Goal: Task Accomplishment & Management: Complete application form

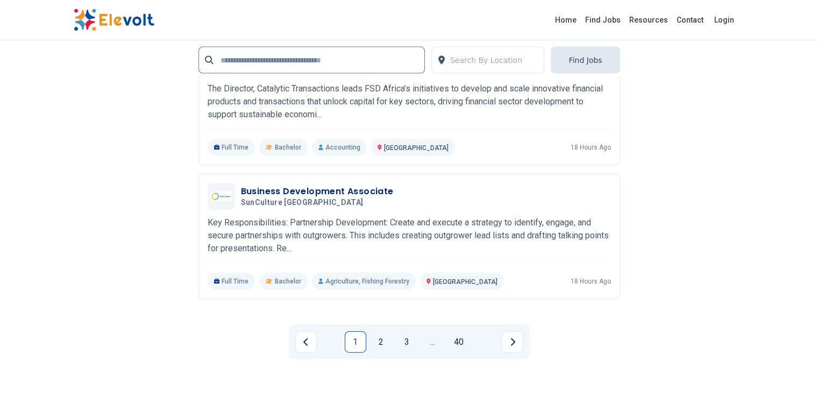
scroll to position [2437, 0]
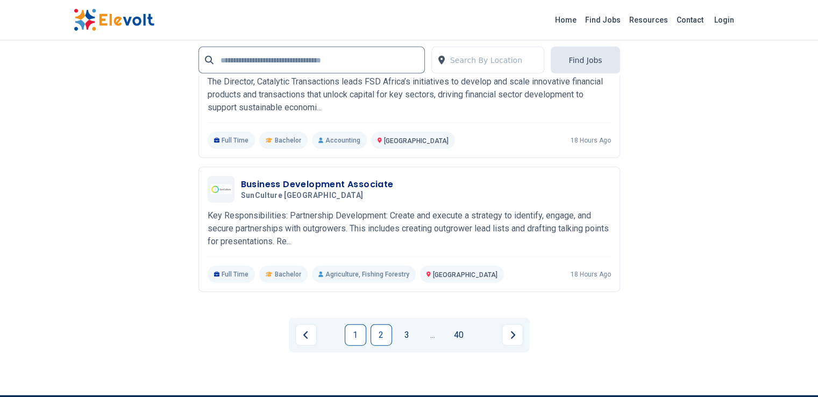
click at [382, 324] on link "2" at bounding box center [381, 335] width 22 height 22
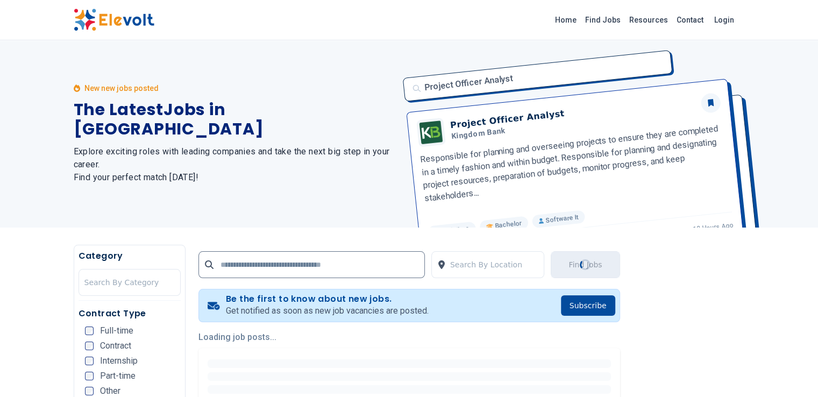
scroll to position [0, 0]
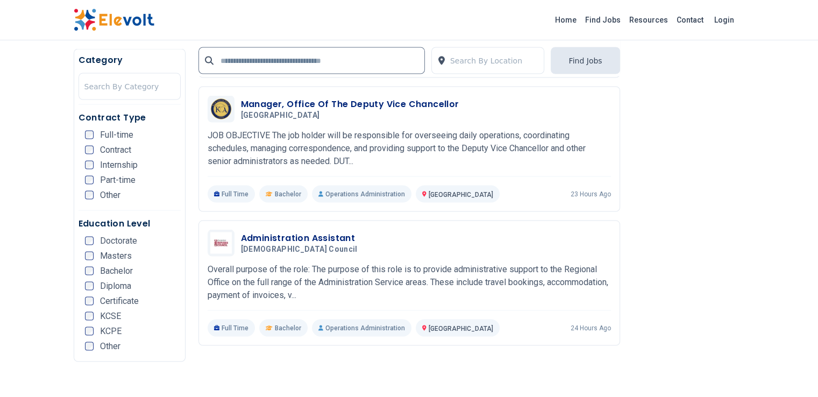
scroll to position [2007, 0]
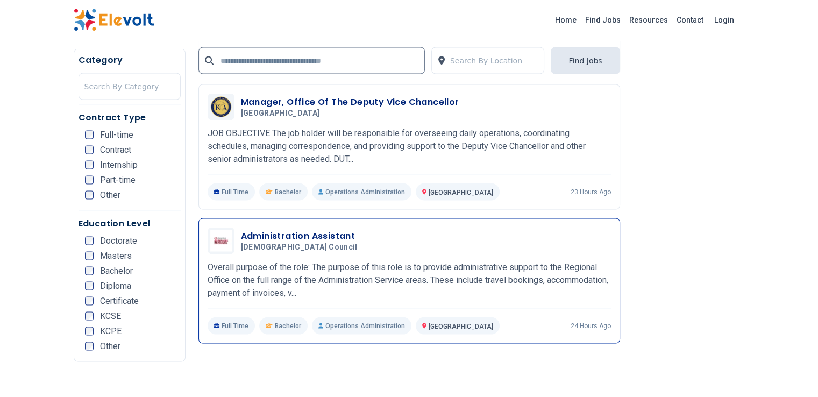
click at [254, 229] on h3 "Administration Assistant" at bounding box center [301, 235] width 121 height 13
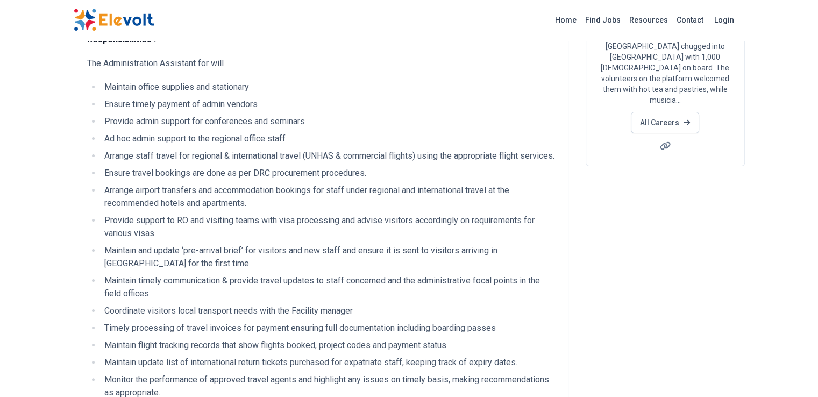
scroll to position [143, 0]
